Goal: Entertainment & Leisure: Consume media (video, audio)

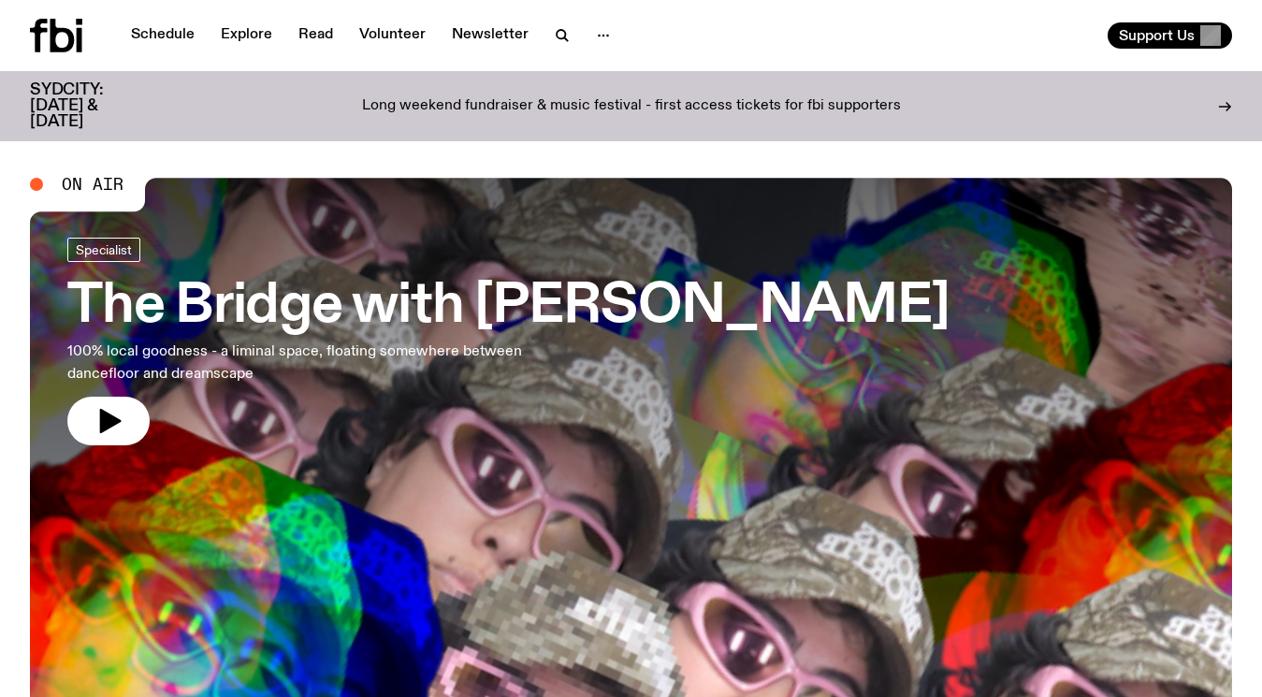
click at [164, 43] on link "Schedule" at bounding box center [163, 35] width 86 height 26
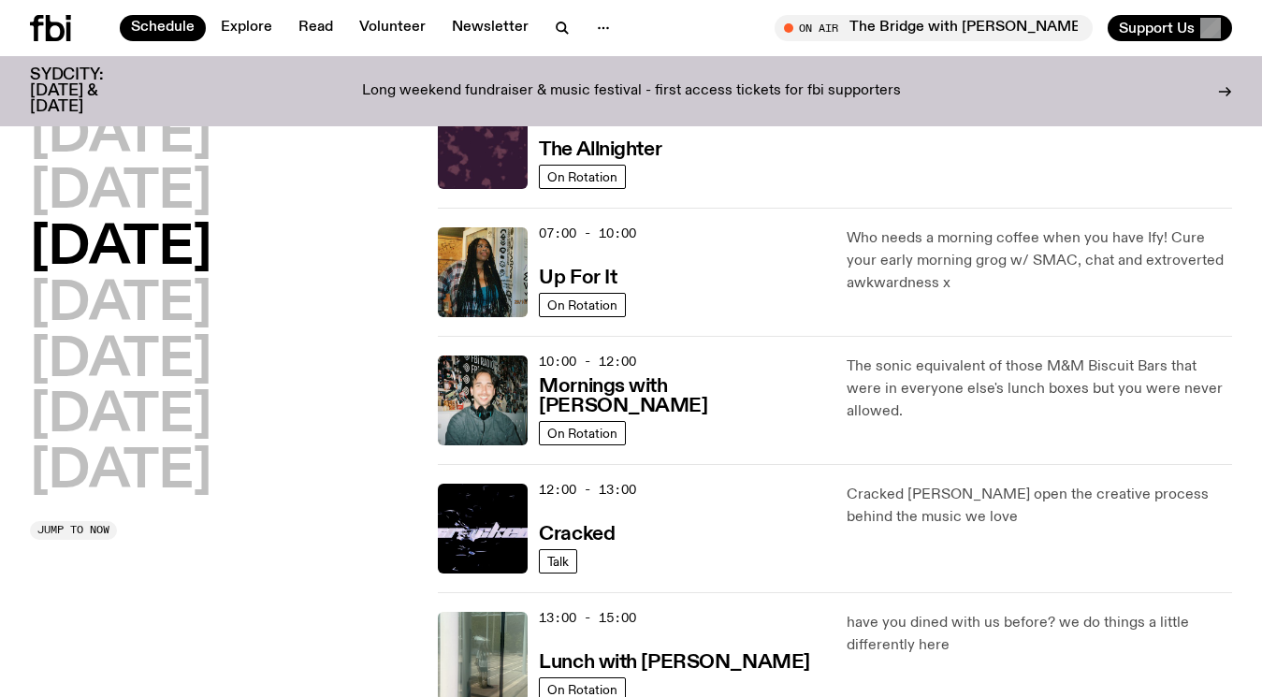
scroll to position [84, 0]
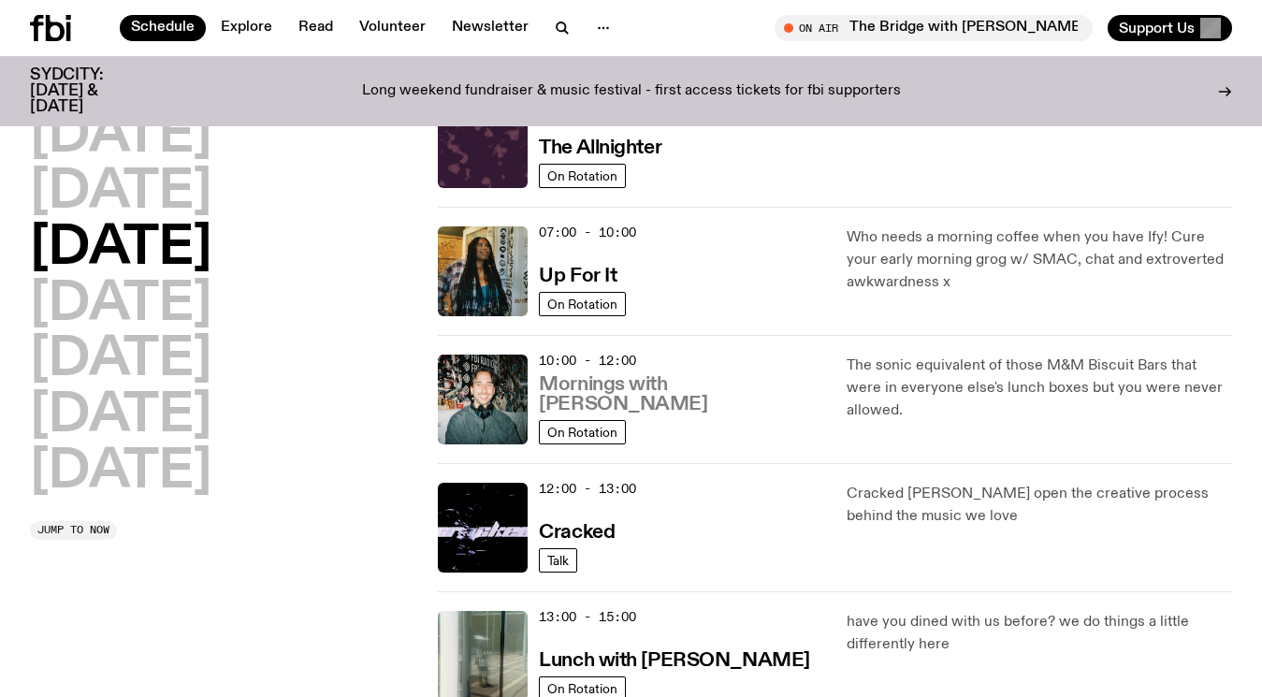
click at [713, 410] on h3 "Mornings with [PERSON_NAME]" at bounding box center [681, 394] width 284 height 39
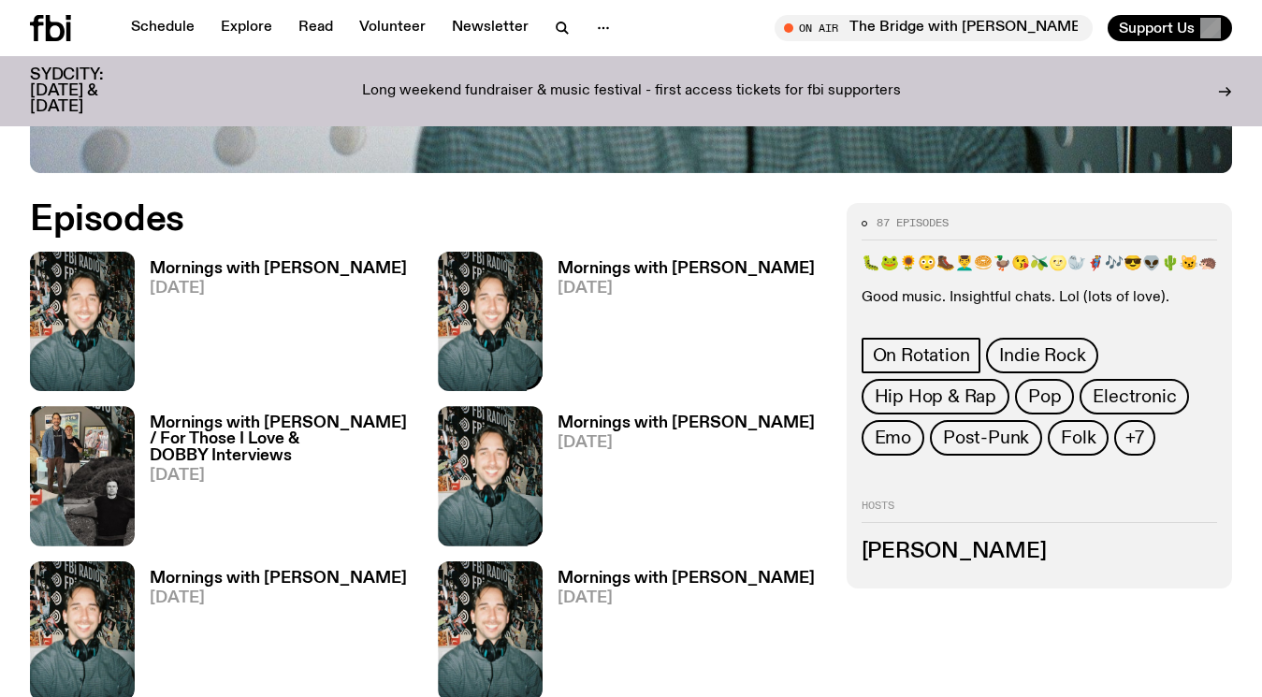
scroll to position [886, 0]
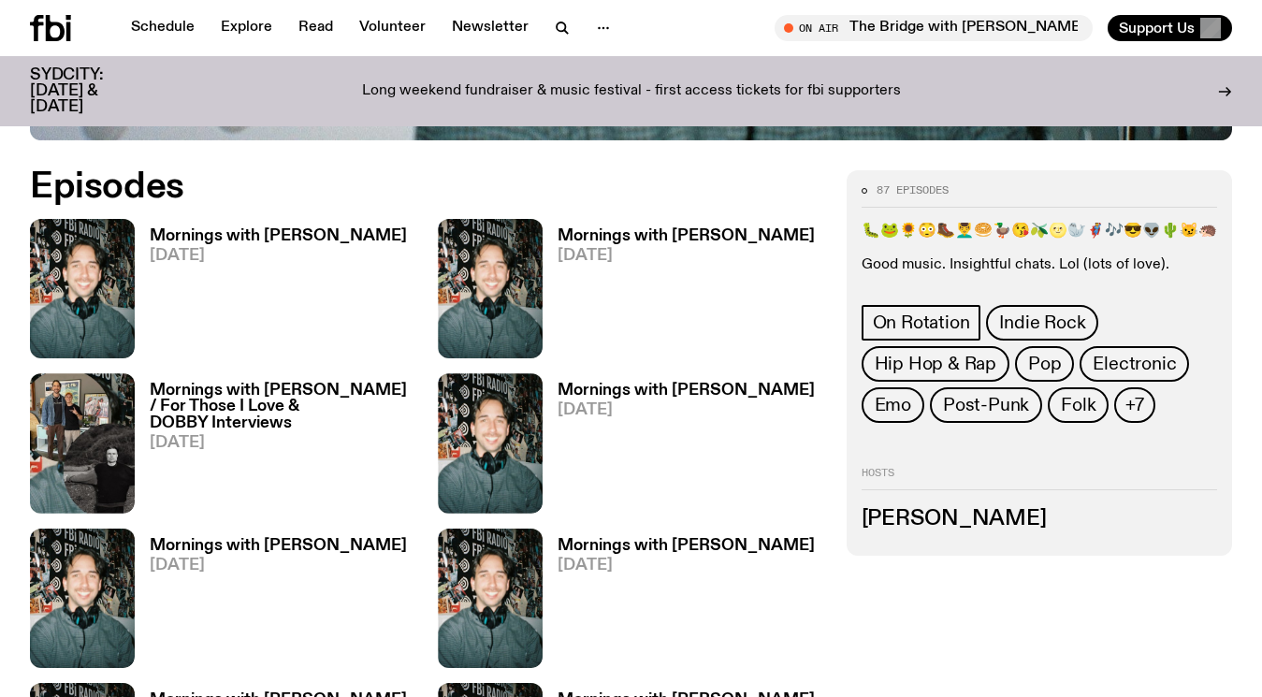
click at [216, 228] on h3 "Mornings with [PERSON_NAME]" at bounding box center [278, 236] width 257 height 16
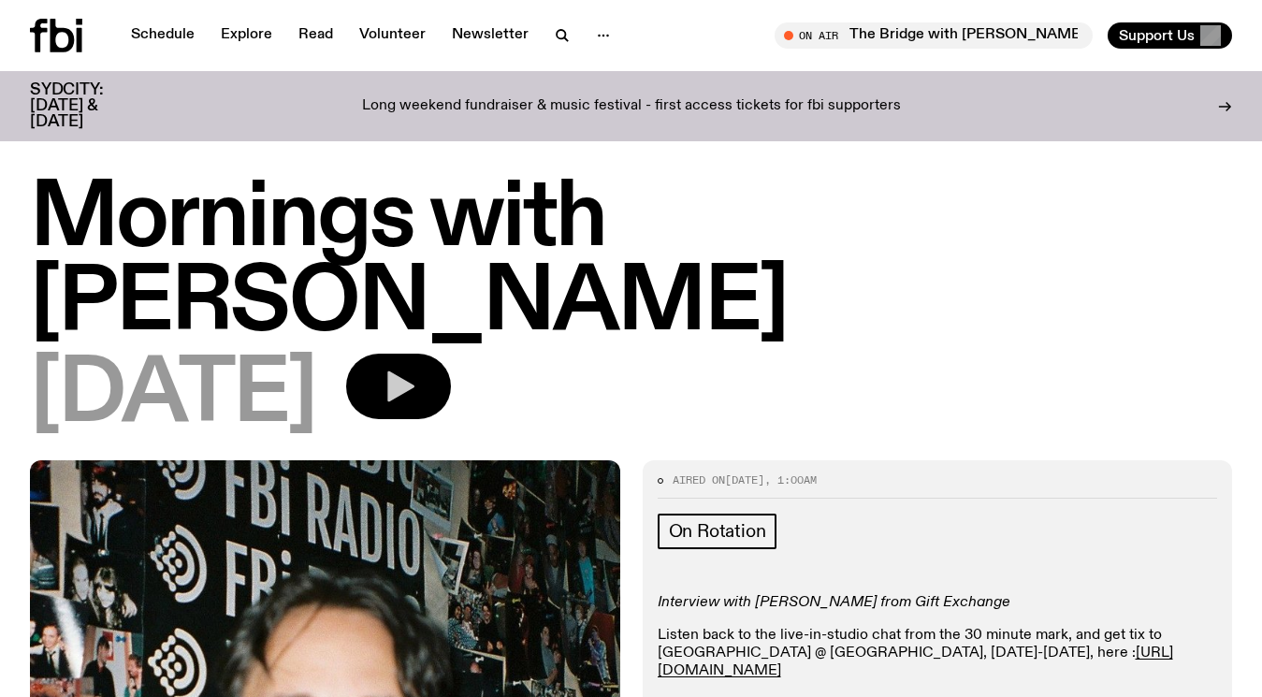
click at [451, 354] on button "button" at bounding box center [398, 386] width 105 height 65
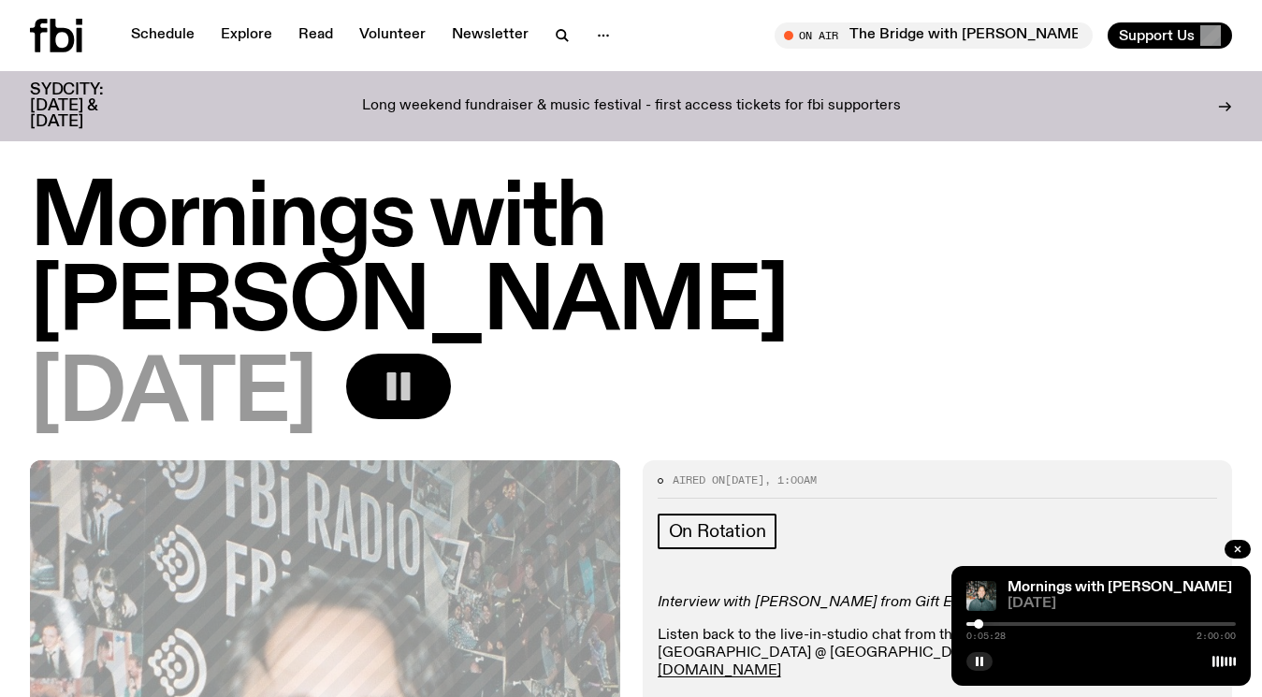
click at [411, 372] on rect "button" at bounding box center [405, 386] width 9 height 28
